Goal: Task Accomplishment & Management: Manage account settings

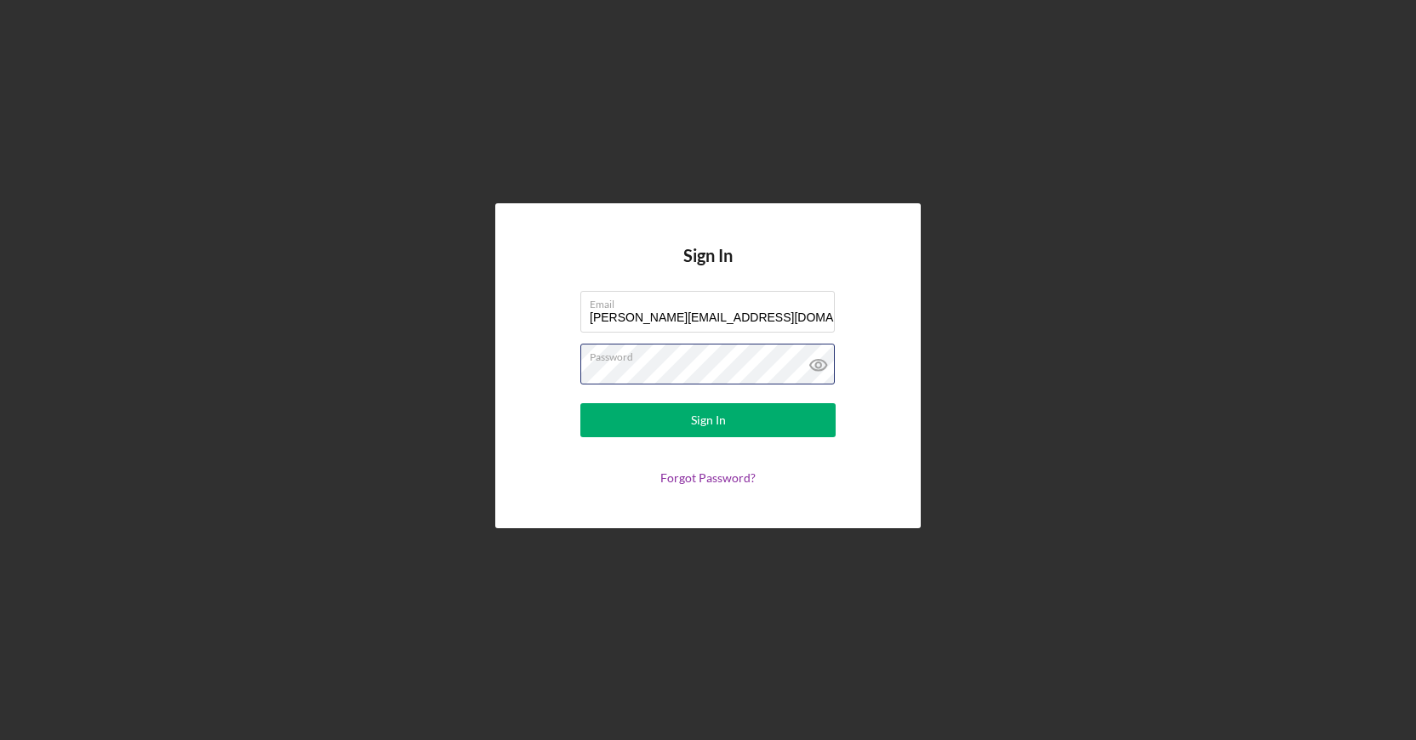
click at [580, 403] on button "Sign In" at bounding box center [707, 420] width 255 height 34
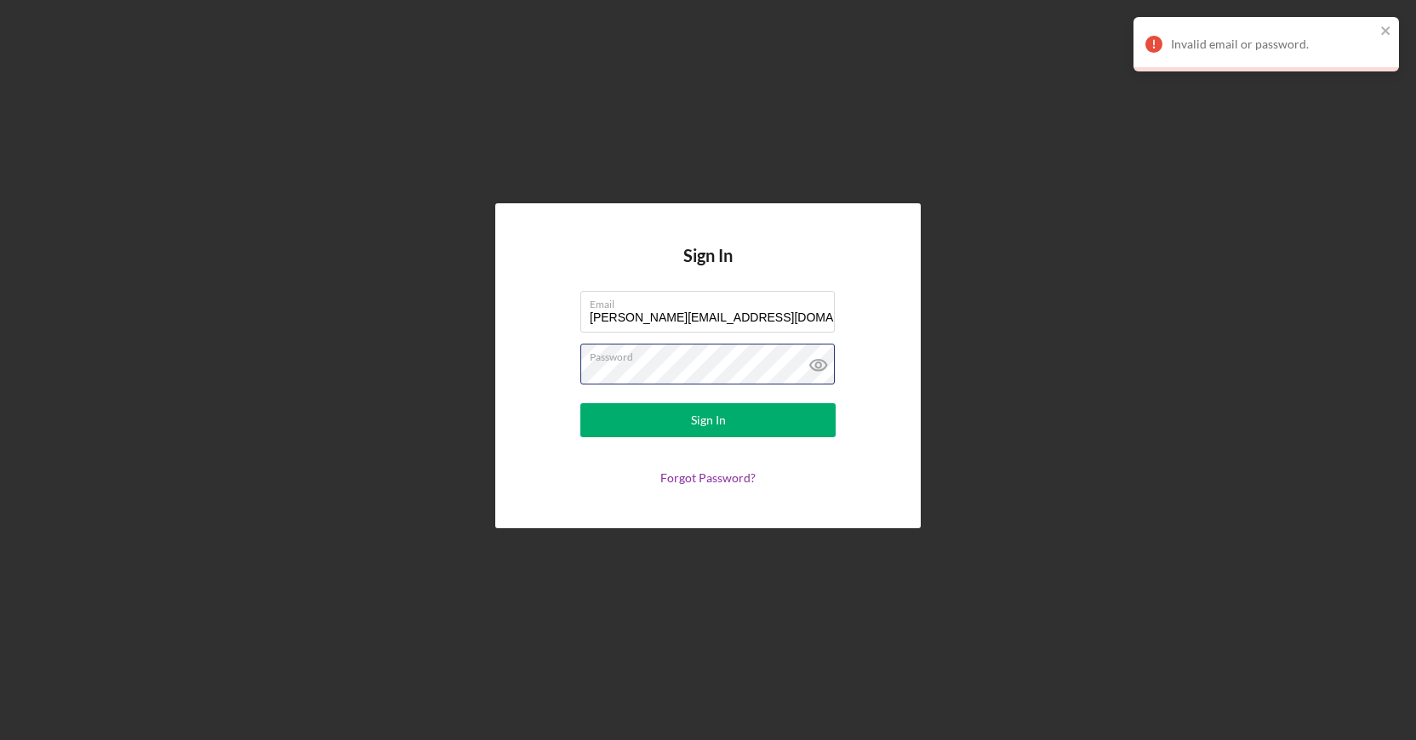
click at [580, 403] on button "Sign In" at bounding box center [707, 420] width 255 height 34
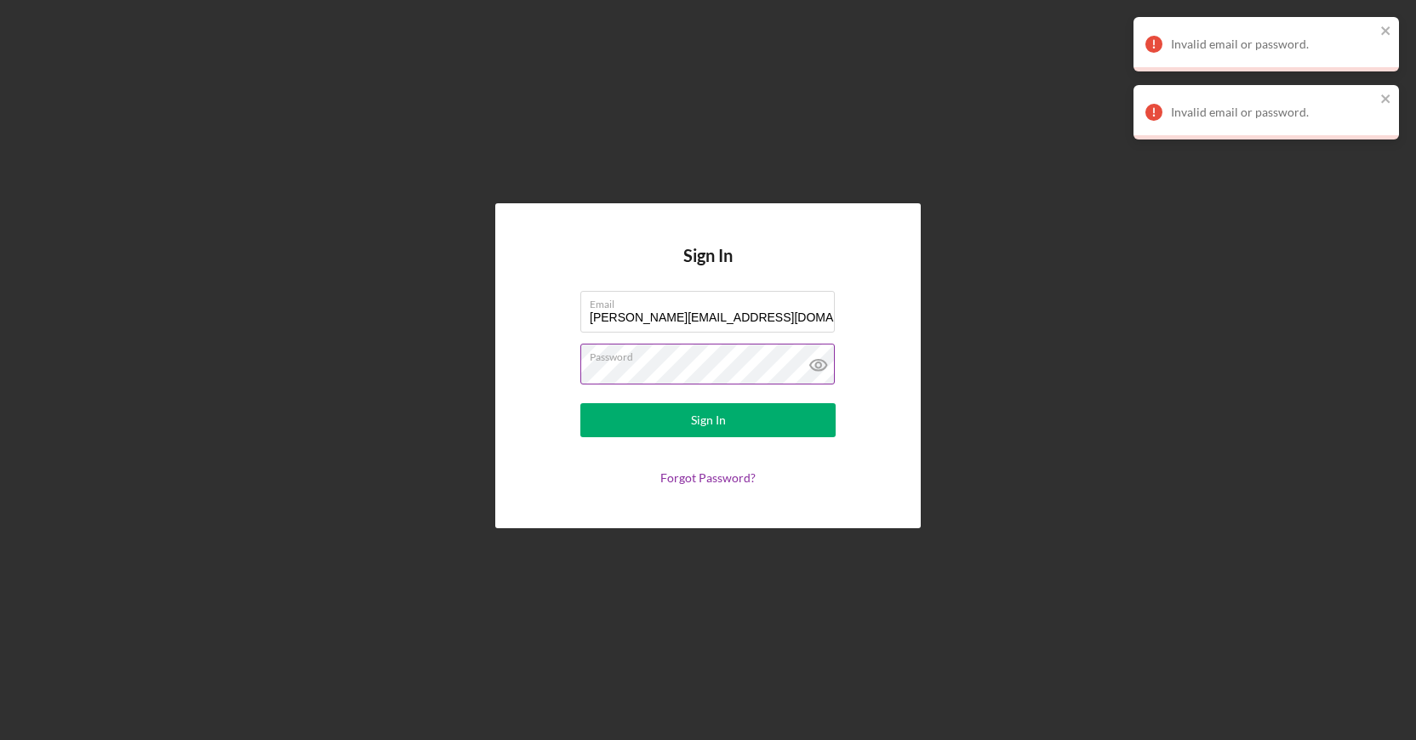
click at [817, 368] on icon at bounding box center [817, 364] width 5 height 5
click at [580, 403] on button "Sign In" at bounding box center [707, 420] width 255 height 34
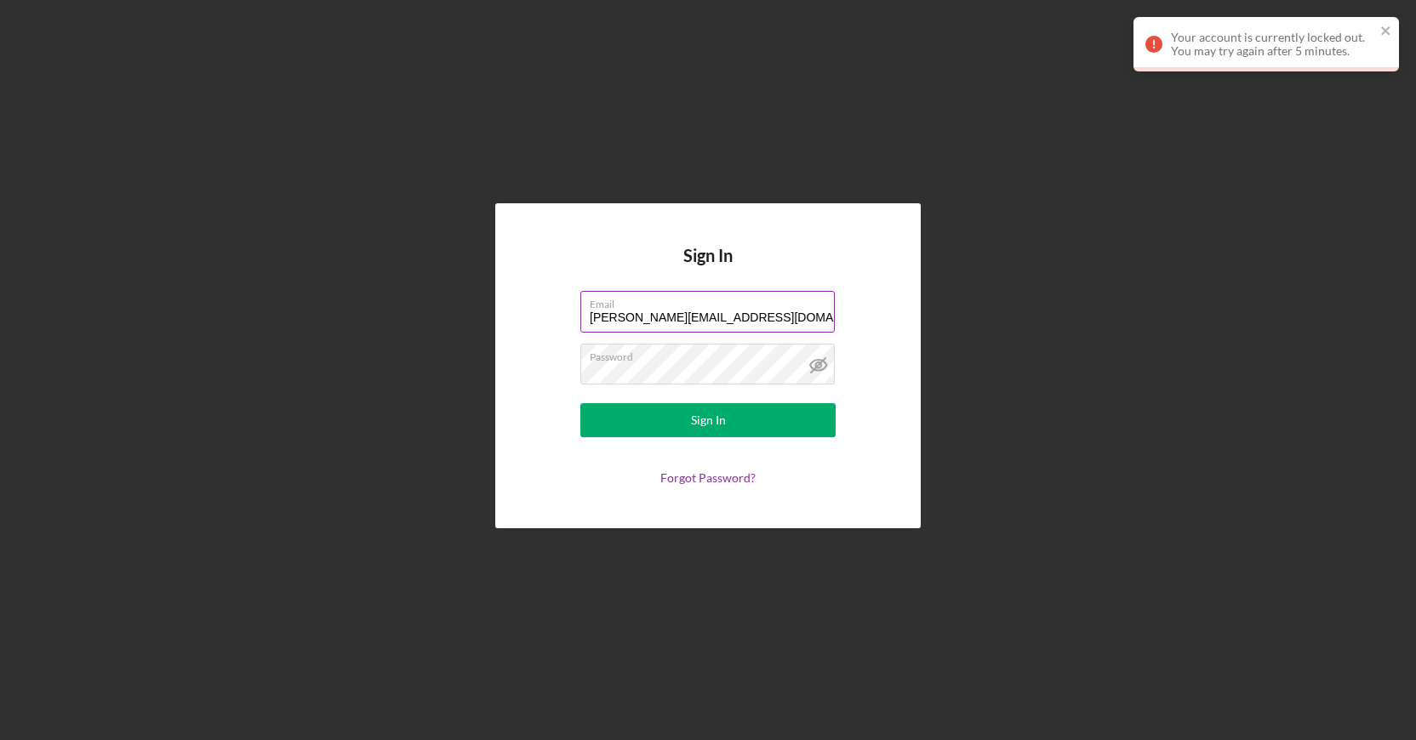
click at [774, 314] on input "[PERSON_NAME][EMAIL_ADDRESS][DOMAIN_NAME]" at bounding box center [707, 311] width 254 height 41
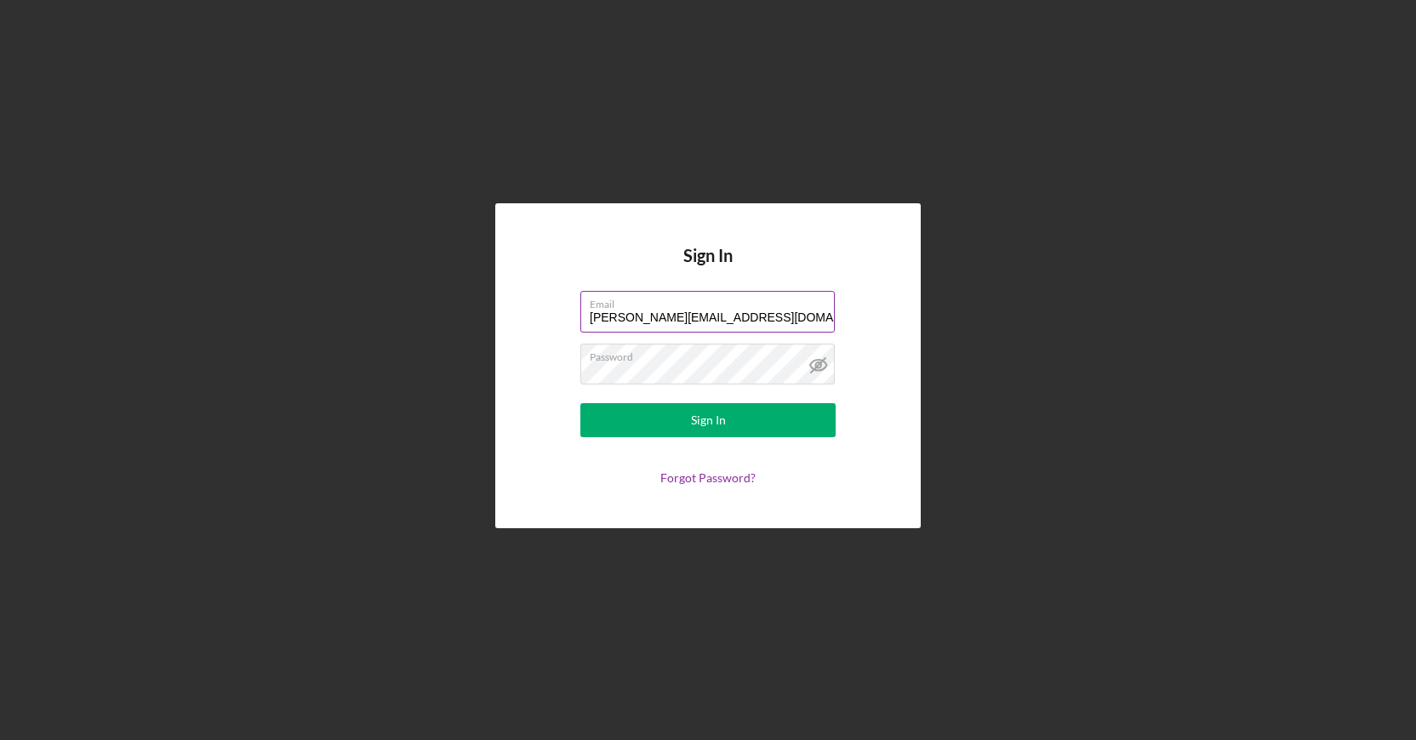
type input "[PERSON_NAME][EMAIL_ADDRESS][DOMAIN_NAME]"
click at [818, 367] on icon at bounding box center [818, 365] width 43 height 43
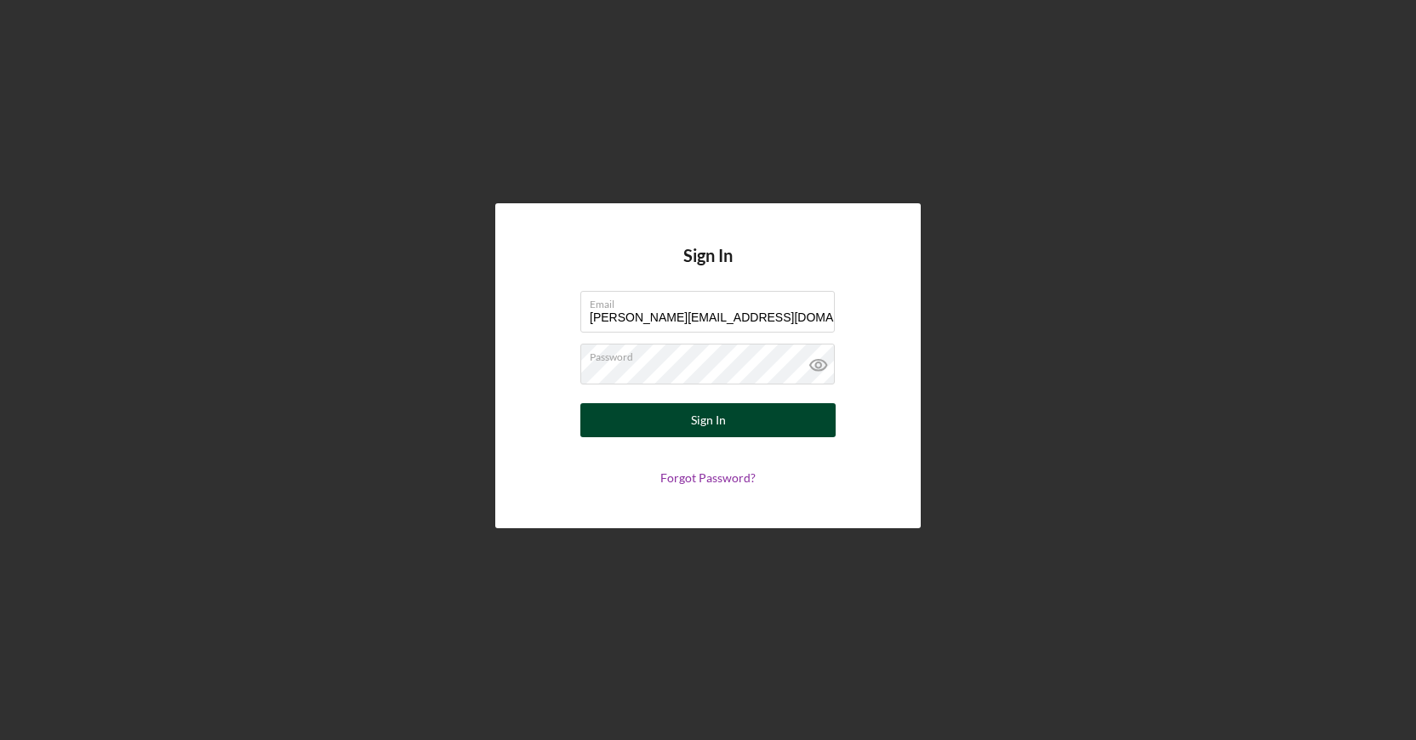
click at [718, 418] on div "Sign In" at bounding box center [708, 420] width 35 height 34
